Goal: Information Seeking & Learning: Understand process/instructions

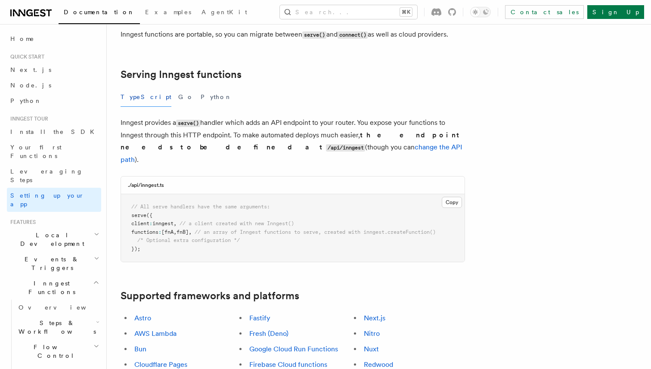
scroll to position [282, 0]
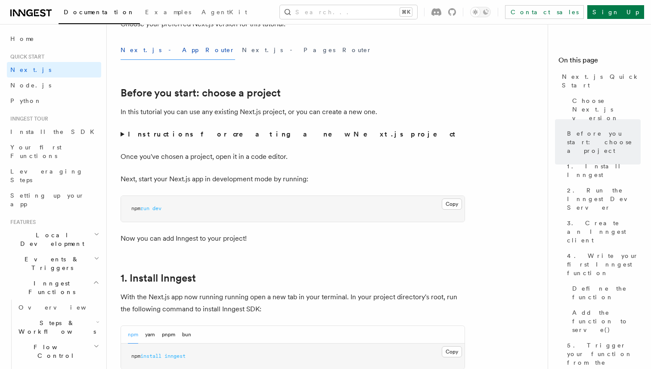
scroll to position [195, 0]
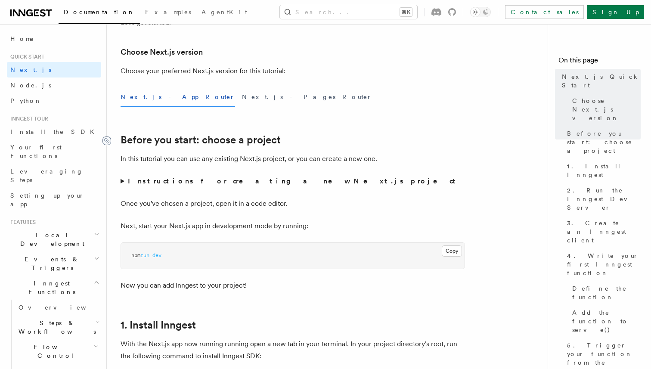
click at [108, 141] on icon at bounding box center [106, 140] width 9 height 9
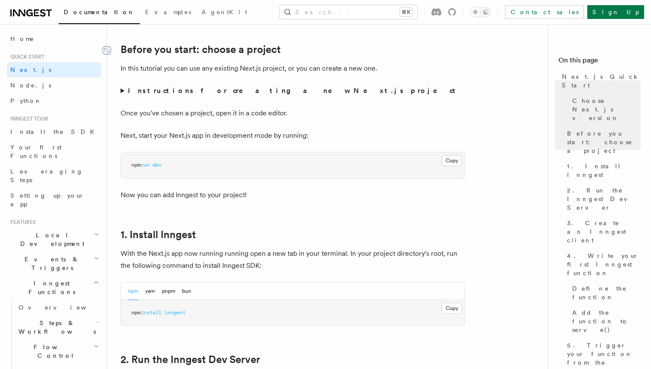
scroll to position [288, 0]
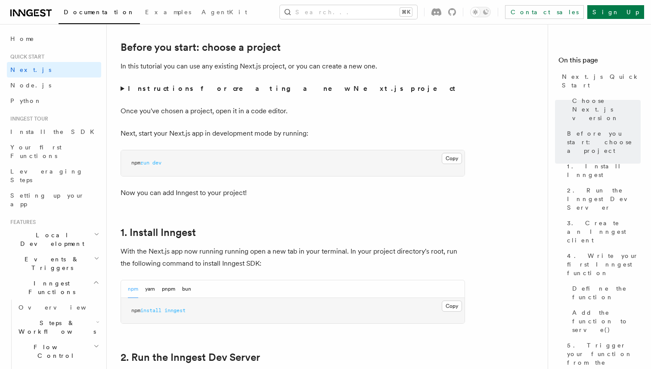
click at [124, 91] on summary "Instructions for creating a new Next.js project" at bounding box center [293, 89] width 344 height 12
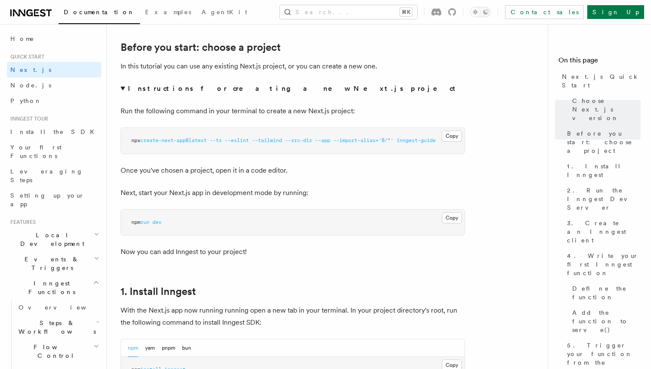
click at [125, 87] on summary "Instructions for creating a new Next.js project" at bounding box center [293, 89] width 344 height 12
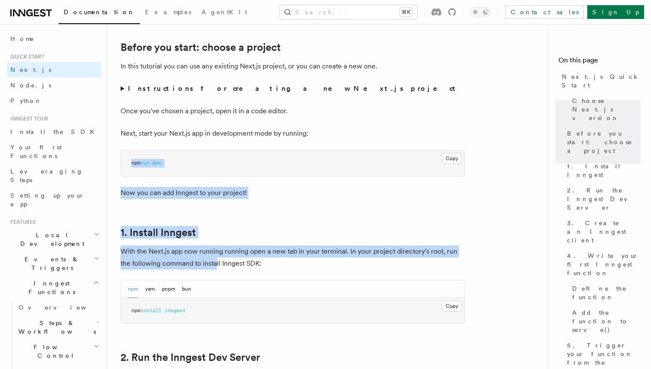
drag, startPoint x: 117, startPoint y: 140, endPoint x: 222, endPoint y: 270, distance: 167.1
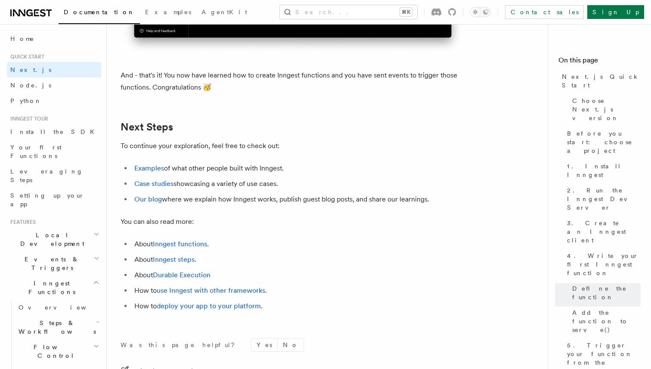
scroll to position [5302, 0]
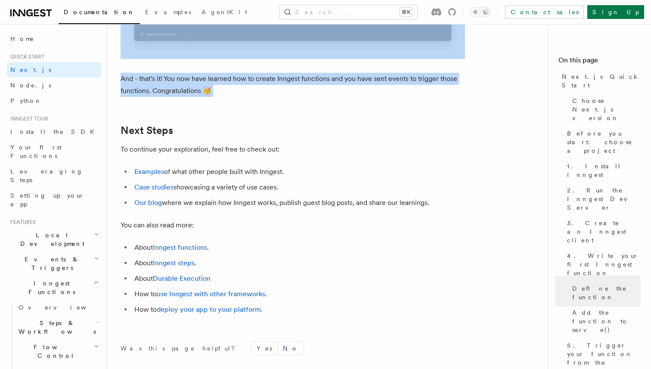
copy article "npm run dev Now you can add Inngest to your project! 1. Install Inngest With th…"
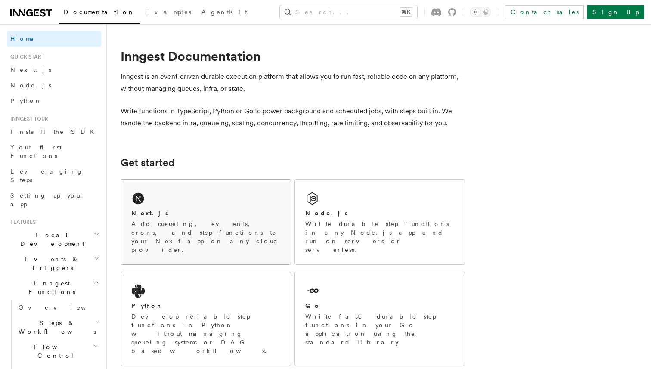
click at [166, 220] on p "Add queueing, events, crons, and step functions to your Next app on any cloud p…" at bounding box center [205, 237] width 149 height 34
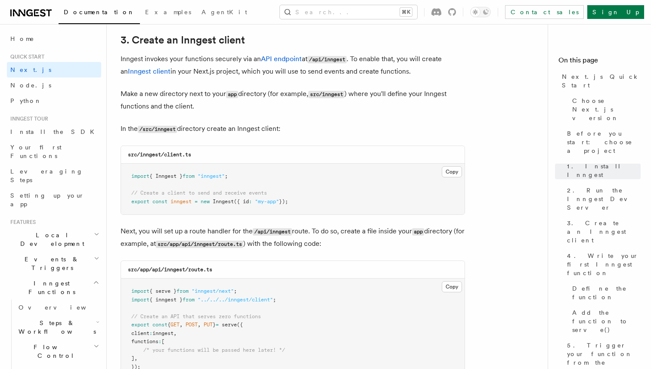
scroll to position [1010, 0]
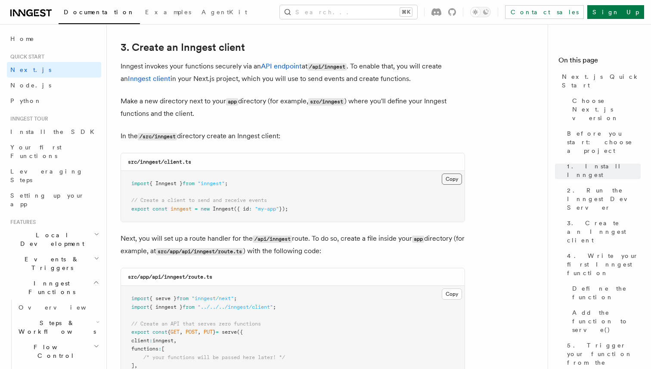
click at [450, 180] on button "Copy Copied" at bounding box center [452, 178] width 20 height 11
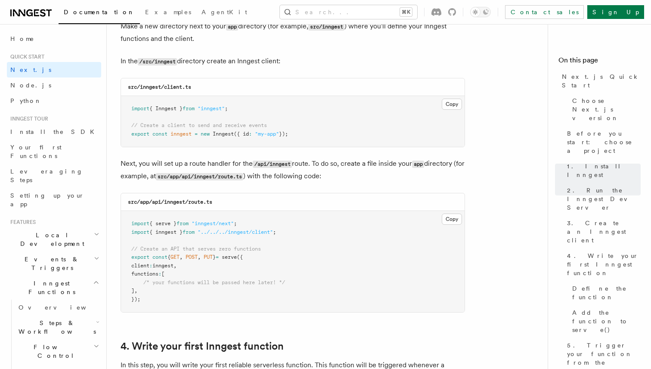
scroll to position [1091, 0]
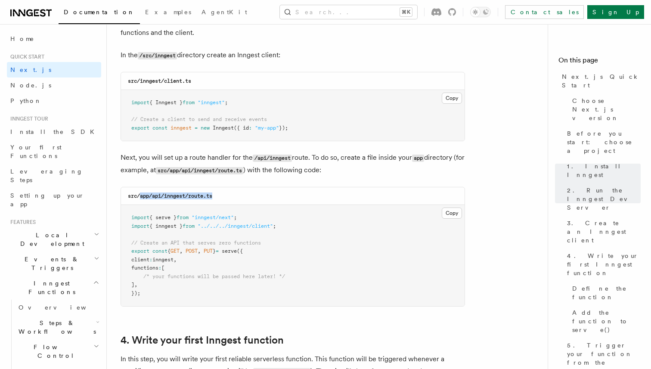
drag, startPoint x: 140, startPoint y: 198, endPoint x: 254, endPoint y: 197, distance: 113.2
click at [254, 197] on div "src/app/api/inngest/route.ts" at bounding box center [293, 196] width 344 height 18
copy code "app/api/inngest/route.ts"
click at [448, 215] on button "Copy Copied" at bounding box center [452, 212] width 20 height 11
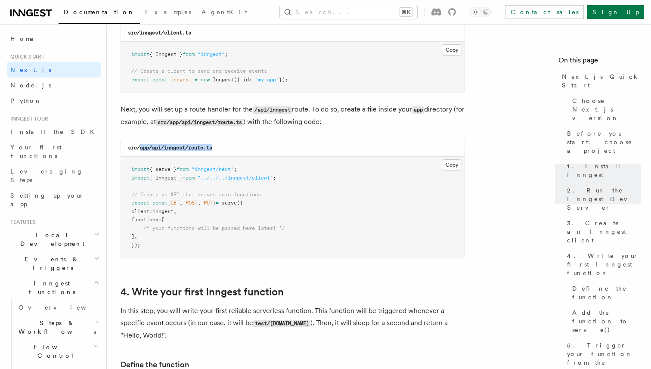
scroll to position [1140, 0]
click at [450, 165] on button "Copy Copied" at bounding box center [452, 163] width 20 height 11
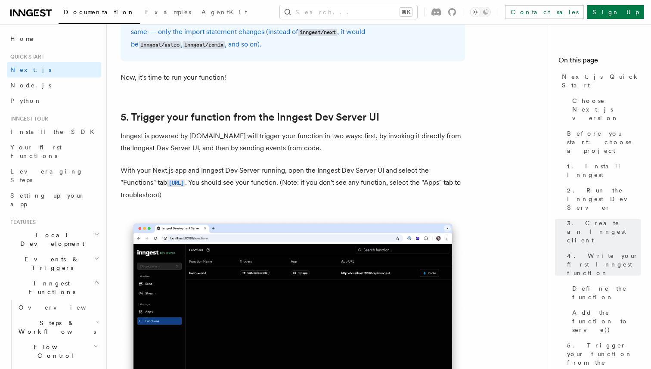
scroll to position [1926, 0]
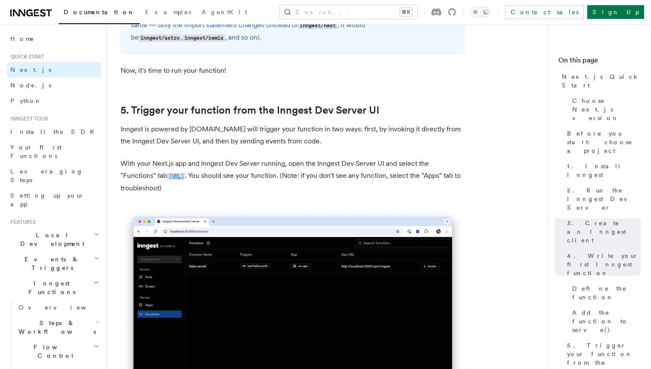
click at [185, 179] on code "http://localhost:8288/functions" at bounding box center [176, 176] width 18 height 7
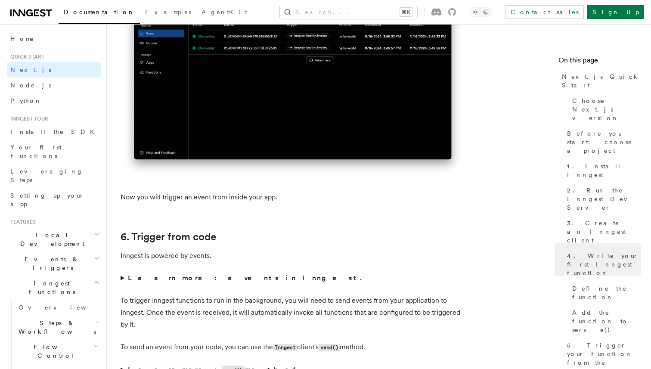
scroll to position [4282, 0]
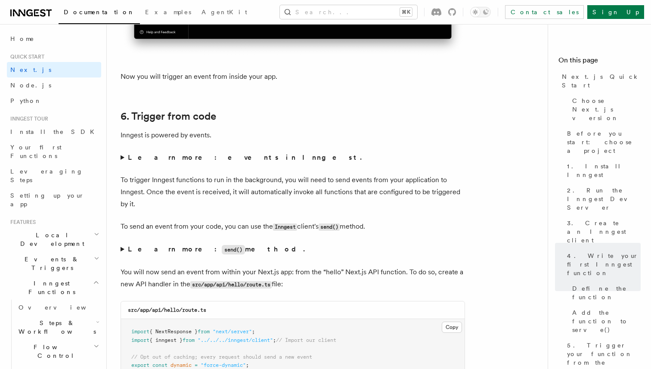
click at [176, 161] on strong "Learn more: events in Inngest." at bounding box center [245, 157] width 235 height 8
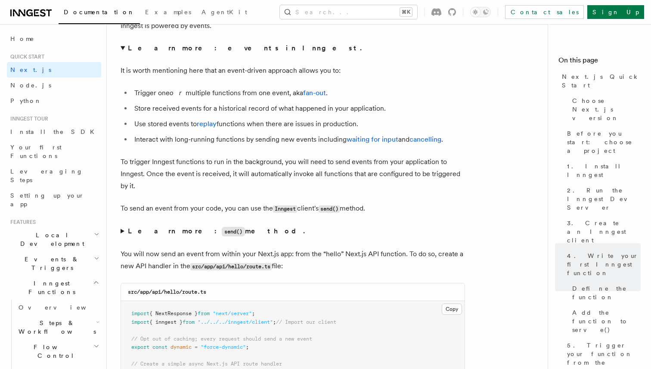
scroll to position [4409, 0]
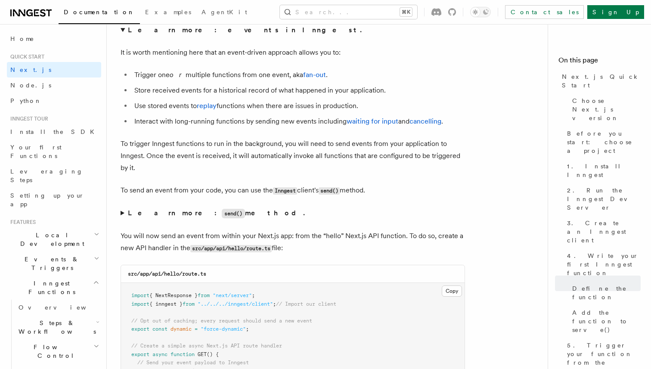
click at [146, 215] on strong "Learn more: send() method." at bounding box center [217, 213] width 179 height 8
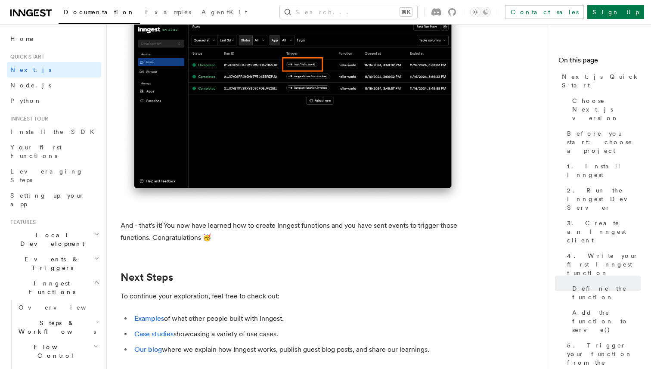
scroll to position [5407, 0]
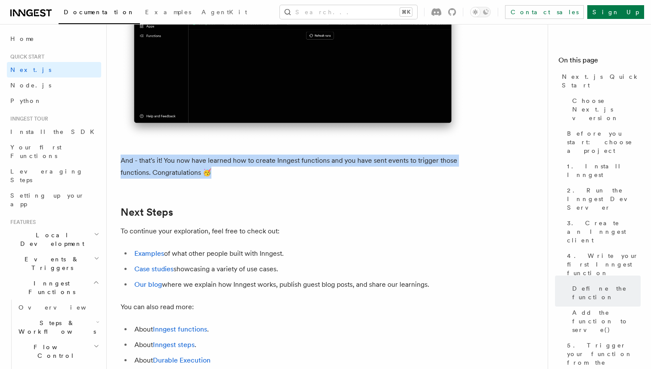
drag, startPoint x: 218, startPoint y: 195, endPoint x: 116, endPoint y: 159, distance: 108.1
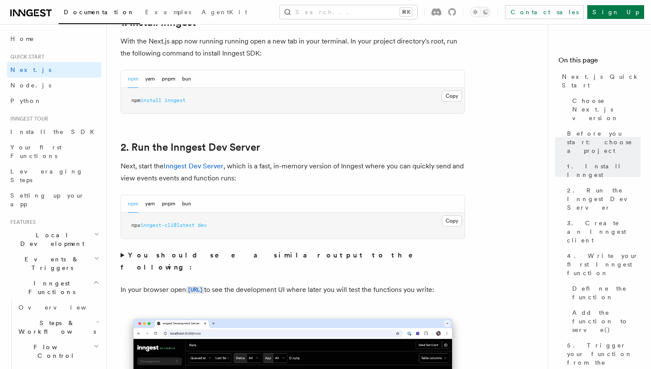
scroll to position [368, 0]
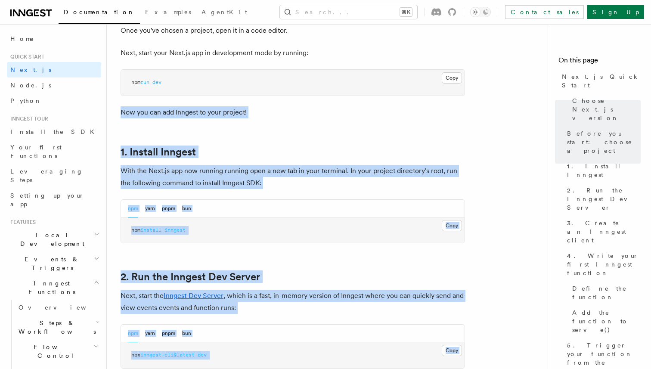
click at [121, 115] on p "Now you can add Inngest to your project!" at bounding box center [293, 112] width 344 height 12
copy article "Now you can add Inngest to your project! 1. Install Inngest With the Next.js ap…"
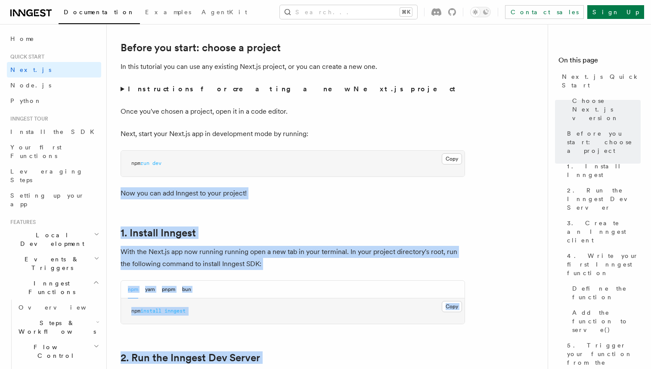
scroll to position [276, 0]
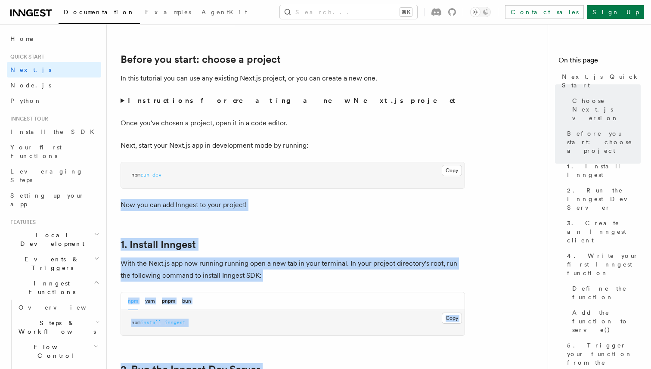
click at [214, 203] on p "Now you can add Inngest to your project!" at bounding box center [293, 205] width 344 height 12
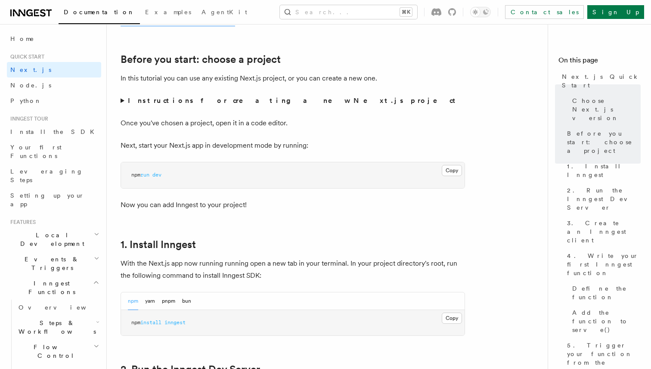
click at [200, 243] on h2 "1. Install Inngest" at bounding box center [293, 244] width 344 height 12
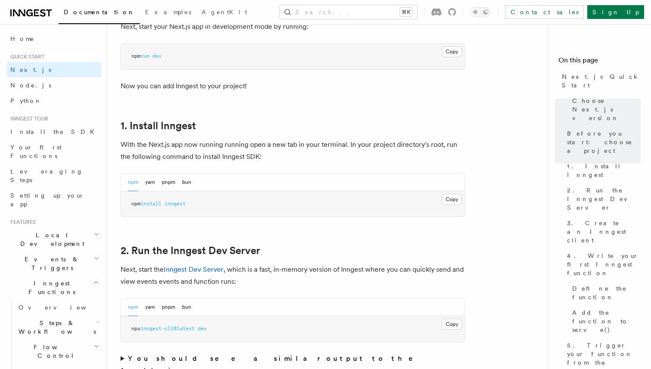
scroll to position [400, 0]
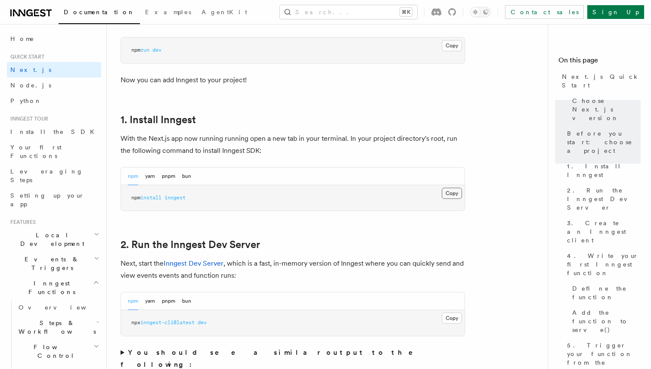
click at [450, 191] on button "Copy Copied" at bounding box center [452, 193] width 20 height 11
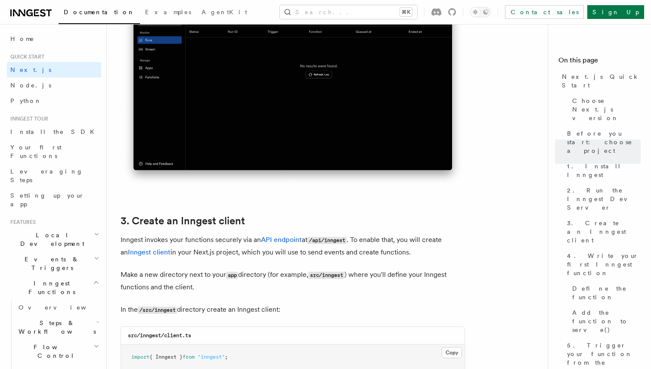
scroll to position [1018, 0]
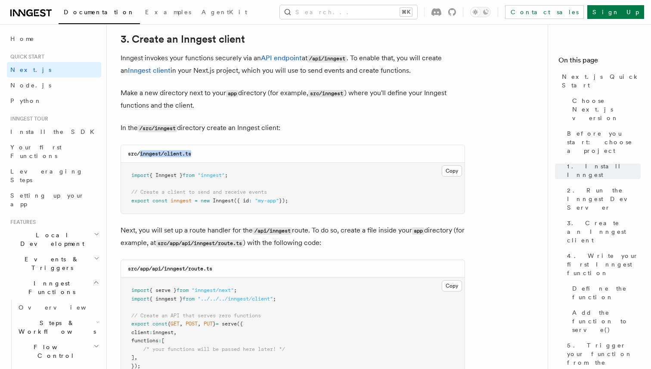
drag, startPoint x: 140, startPoint y: 157, endPoint x: 223, endPoint y: 155, distance: 83.1
click at [223, 155] on div "src/inngest/client.ts" at bounding box center [293, 154] width 344 height 18
copy code "inngest/client.ts"
click at [455, 170] on button "Copy Copied" at bounding box center [452, 170] width 20 height 11
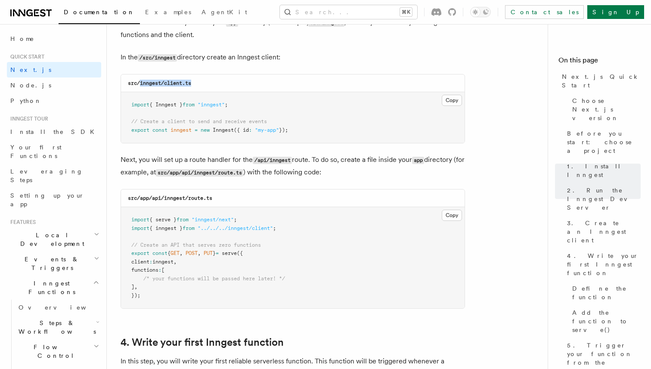
scroll to position [1092, 0]
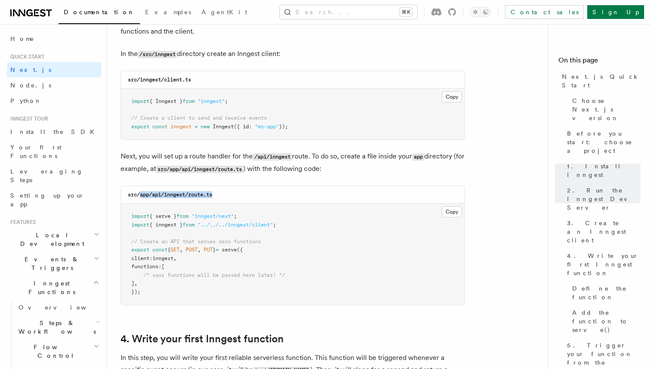
drag, startPoint x: 140, startPoint y: 197, endPoint x: 251, endPoint y: 196, distance: 111.5
click at [251, 196] on div "src/app/api/inngest/route.ts" at bounding box center [293, 195] width 344 height 18
copy code "app/api/inngest/route.ts"
click at [452, 211] on button "Copy Copied" at bounding box center [452, 211] width 20 height 11
